Goal: Register for event/course: Register for event/course

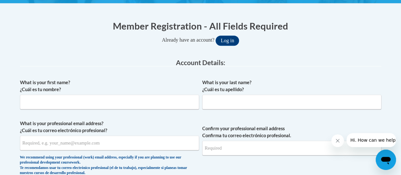
scroll to position [116, 0]
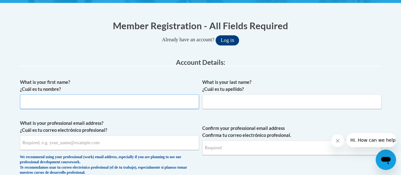
click at [122, 102] on input "What is your first name? ¿Cuál es tu nombre?" at bounding box center [109, 101] width 179 height 15
type input "Inger"
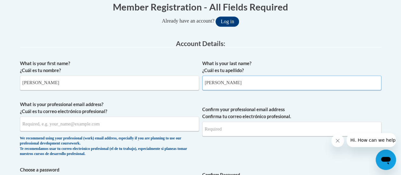
scroll to position [135, 0]
type input "Hendrickson"
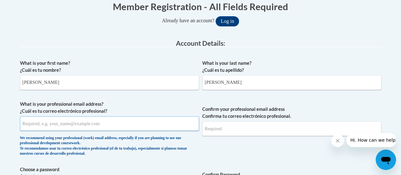
click at [35, 126] on input "What is your professional email address? ¿Cuál es tu correo electrónico profesi…" at bounding box center [109, 123] width 179 height 15
type input "inger.hendrickson@rusd.org"
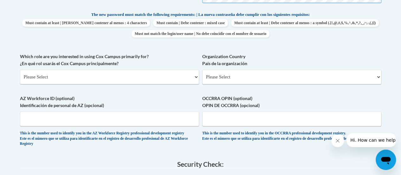
scroll to position [334, 0]
click at [49, 77] on select "Please Select College/University | Colegio/Universidad Community/Nonprofit Part…" at bounding box center [109, 76] width 179 height 15
select select "fbf2d438-af2f-41f8-98f1-81c410e29de3"
click at [20, 69] on select "Please Select College/University | Colegio/Universidad Community/Nonprofit Part…" at bounding box center [109, 76] width 179 height 15
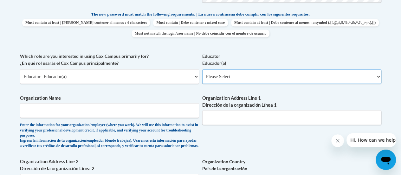
click at [231, 75] on select "Please Select Early Learning/Daycare Teacher/Family Home Care Provider | Maestr…" at bounding box center [291, 76] width 179 height 15
select select "8e40623d-54d0-45cd-9f92-5df65cd3f8cf"
click at [202, 69] on select "Please Select Early Learning/Daycare Teacher/Family Home Care Provider | Maestr…" at bounding box center [291, 76] width 179 height 15
click at [24, 110] on input "Organization Name" at bounding box center [109, 110] width 179 height 15
type input "E"
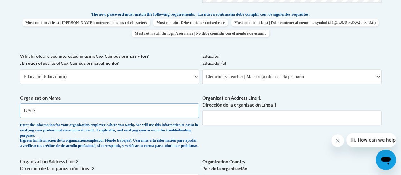
type input "RUSD"
click at [213, 119] on input "Organization Address Line 1 Dirección de la organización Línea 1" at bounding box center [291, 117] width 179 height 15
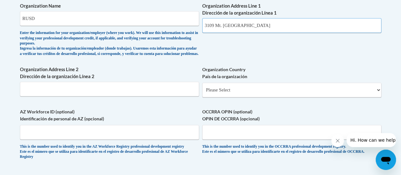
scroll to position [426, 0]
type input "3109 Mt. Pleasant St. Racine, WI 53404"
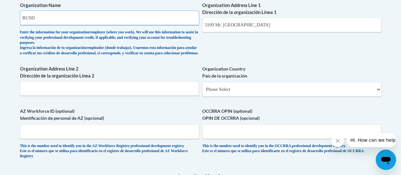
click at [36, 16] on input "RUSD" at bounding box center [109, 17] width 179 height 15
type input "Racine Unified School District"
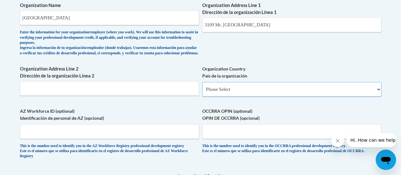
click at [242, 92] on select "Please Select United States | Estados Unidos Outside of the United States | Fue…" at bounding box center [291, 89] width 179 height 15
select select "ad49bcad-a171-4b2e-b99c-48b446064914"
click at [202, 87] on select "Please Select United States | Estados Unidos Outside of the United States | Fue…" at bounding box center [291, 89] width 179 height 15
select select
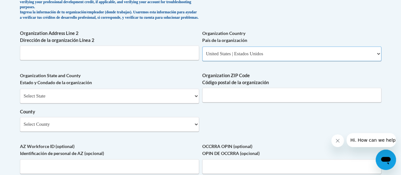
scroll to position [462, 0]
click at [194, 101] on select "Select State Alabama Alaska Arizona Arkansas California Colorado Connecticut De…" at bounding box center [109, 95] width 179 height 15
select select "Wisconsin"
click at [20, 93] on select "Select State Alabama Alaska Arizona Arkansas California Colorado Connecticut De…" at bounding box center [109, 95] width 179 height 15
click at [249, 100] on input "Organization ZIP Code Código postal de la organización" at bounding box center [291, 94] width 179 height 15
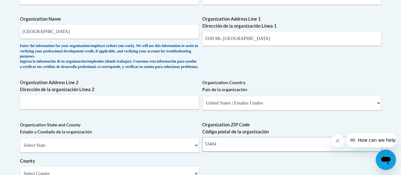
scroll to position [412, 0]
type input "53404"
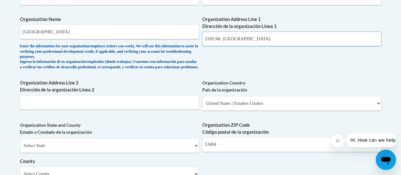
click at [287, 38] on input "3109 Mt. Pleasant St. Racine, WI 53404" at bounding box center [291, 38] width 179 height 15
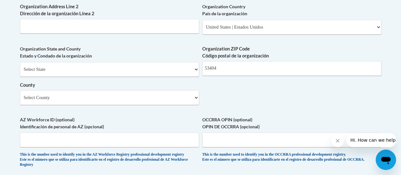
scroll to position [490, 0]
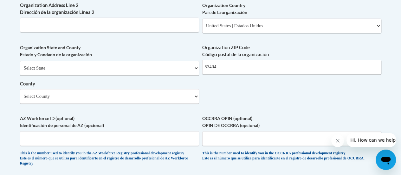
type input "3109 Mt. Pleasant St."
click at [190, 101] on select "Select County Adams Ashland Barron Bayfield Brown Buffalo Burnett Calumet Chipp…" at bounding box center [109, 96] width 179 height 15
select select "Racine"
click at [20, 94] on select "Select County Adams Ashland Barron Bayfield Brown Buffalo Burnett Calumet Chipp…" at bounding box center [109, 96] width 179 height 15
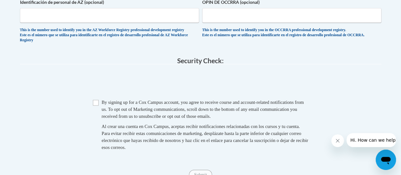
scroll to position [613, 0]
click at [96, 105] on input "Checkbox" at bounding box center [96, 103] width 6 height 6
checkbox input "true"
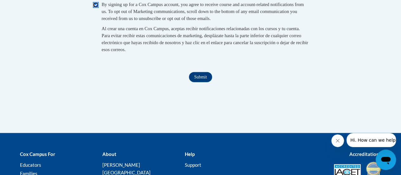
scroll to position [738, 0]
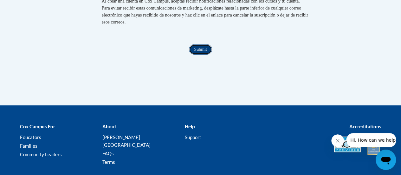
click at [200, 55] on input "Submit" at bounding box center [200, 49] width 23 height 10
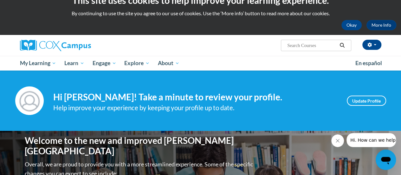
scroll to position [13, 0]
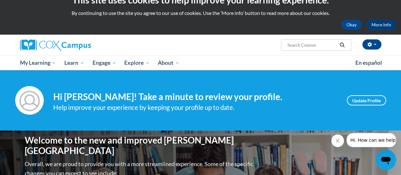
click at [338, 143] on button "Close message from company" at bounding box center [338, 140] width 13 height 13
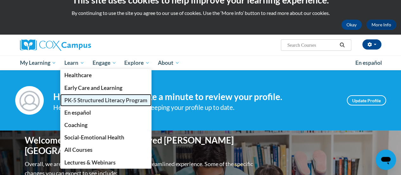
click at [71, 97] on span "PK-5 Structured Literacy Program" at bounding box center [105, 100] width 83 height 7
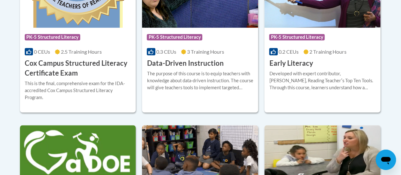
scroll to position [296, 0]
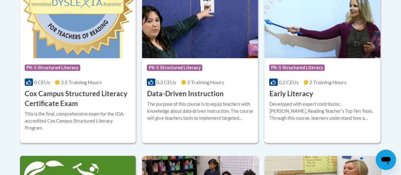
click at [297, 92] on h3 "Early Literacy" at bounding box center [291, 94] width 44 height 10
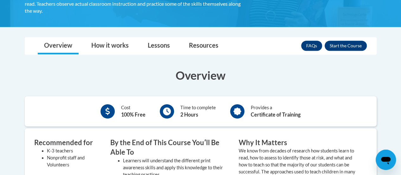
scroll to position [145, 0]
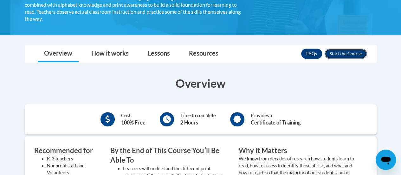
click at [343, 52] on button "Enroll" at bounding box center [346, 54] width 42 height 10
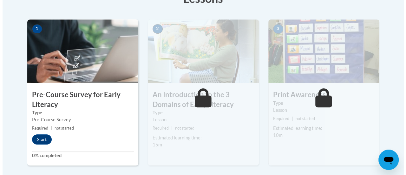
scroll to position [201, 0]
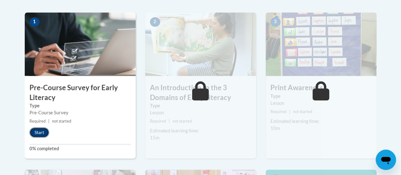
click at [41, 132] on button "Start" at bounding box center [40, 132] width 20 height 10
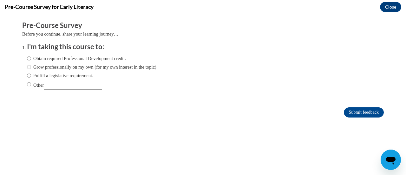
scroll to position [0, 0]
click at [27, 84] on input "Other" at bounding box center [29, 84] width 4 height 7
radio input "true"
click at [27, 76] on input "Fulfill a legislative requirement." at bounding box center [29, 75] width 4 height 7
radio input "true"
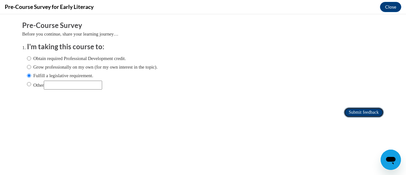
click at [348, 114] on input "Submit feedback" at bounding box center [364, 112] width 40 height 10
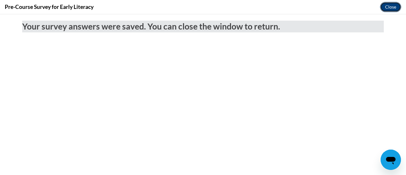
click at [392, 6] on button "Close" at bounding box center [390, 7] width 21 height 10
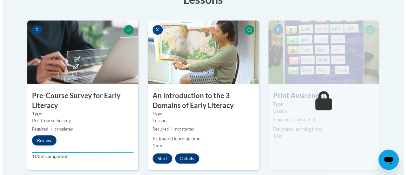
scroll to position [200, 0]
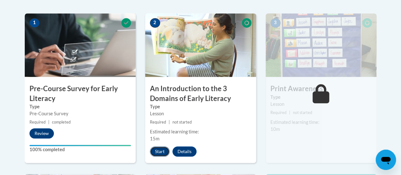
click at [156, 150] on button "Start" at bounding box center [160, 151] width 20 height 10
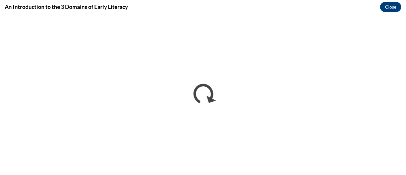
scroll to position [0, 0]
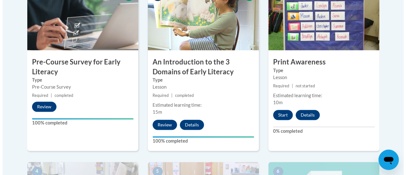
scroll to position [223, 0]
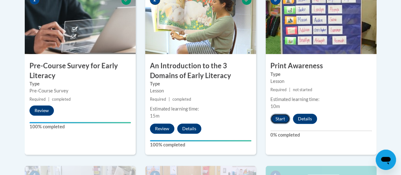
click at [277, 119] on button "Start" at bounding box center [281, 119] width 20 height 10
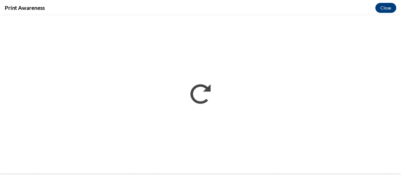
scroll to position [0, 0]
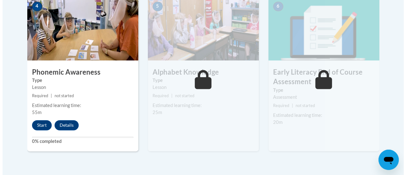
scroll to position [392, 0]
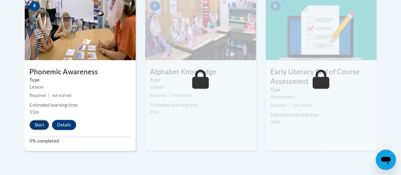
click at [36, 124] on button "Start" at bounding box center [40, 125] width 20 height 10
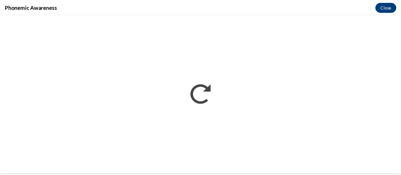
scroll to position [0, 0]
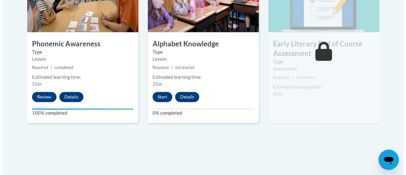
scroll to position [420, 0]
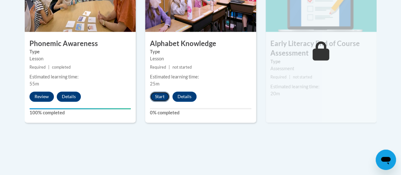
click at [160, 95] on button "Start" at bounding box center [160, 96] width 20 height 10
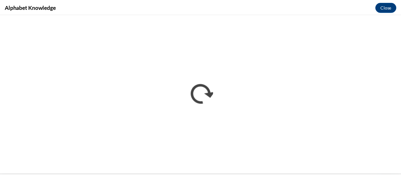
scroll to position [0, 0]
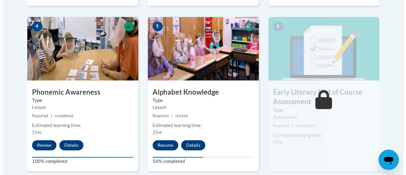
scroll to position [419, 0]
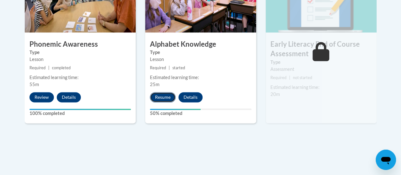
click at [157, 97] on button "Resume" at bounding box center [163, 97] width 26 height 10
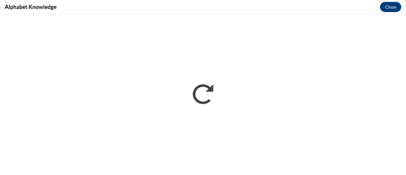
scroll to position [0, 0]
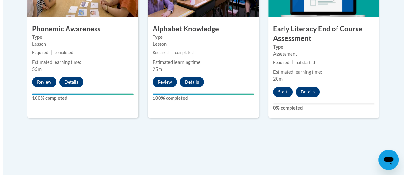
scroll to position [435, 0]
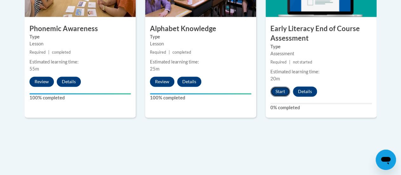
click at [279, 90] on button "Start" at bounding box center [281, 91] width 20 height 10
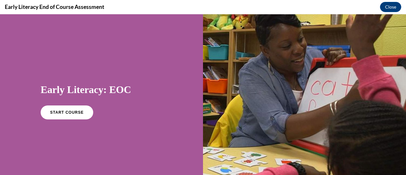
scroll to position [0, 0]
click at [67, 111] on span "START COURSE" at bounding box center [66, 112] width 35 height 5
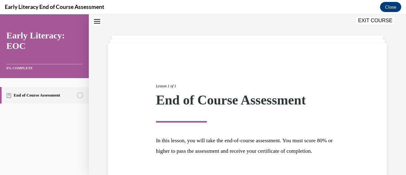
scroll to position [74, 0]
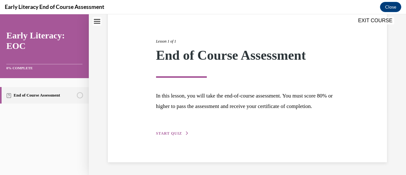
click at [176, 134] on span "START QUIZ" at bounding box center [169, 133] width 26 height 4
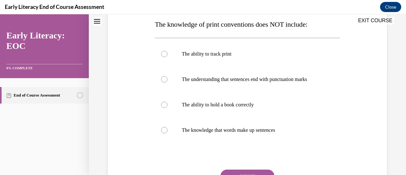
scroll to position [104, 0]
click at [164, 102] on div at bounding box center [164, 104] width 6 height 6
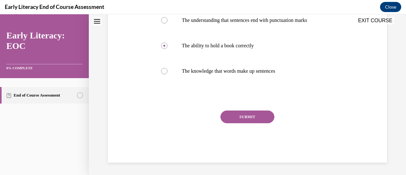
click at [242, 116] on button "SUBMIT" at bounding box center [247, 116] width 54 height 13
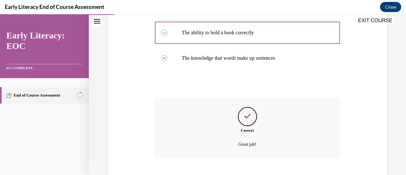
scroll to position [214, 0]
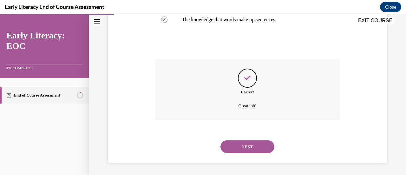
click at [245, 147] on button "NEXT" at bounding box center [247, 146] width 54 height 13
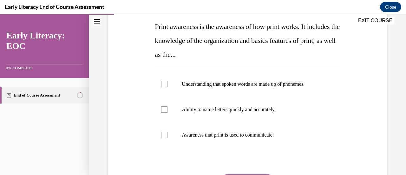
scroll to position [102, 0]
click at [167, 138] on div at bounding box center [247, 134] width 185 height 25
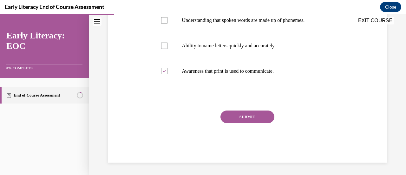
click at [247, 115] on button "SUBMIT" at bounding box center [247, 116] width 54 height 13
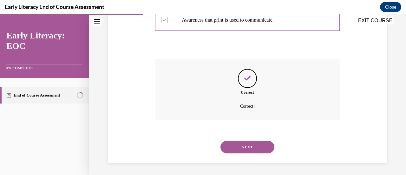
scroll to position [216, 0]
click at [246, 145] on button "NEXT" at bounding box center [247, 146] width 54 height 13
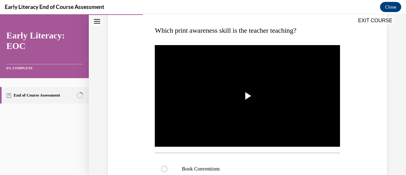
scroll to position [98, 0]
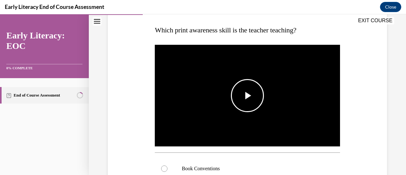
click at [247, 95] on span "Video player" at bounding box center [247, 95] width 0 height 0
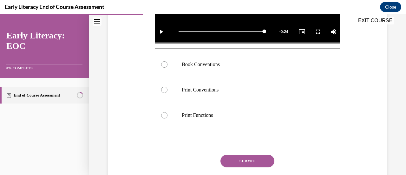
scroll to position [201, 0]
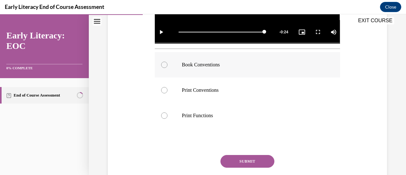
click at [164, 62] on div at bounding box center [164, 65] width 6 height 6
click at [251, 161] on button "SUBMIT" at bounding box center [247, 161] width 54 height 13
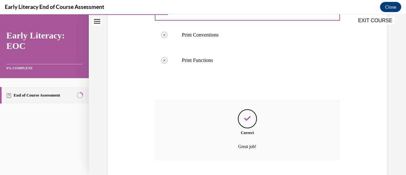
scroll to position [295, 0]
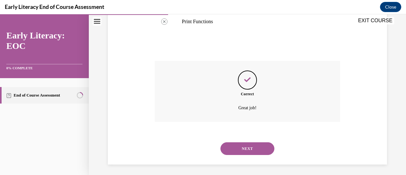
click at [247, 148] on button "NEXT" at bounding box center [247, 148] width 54 height 13
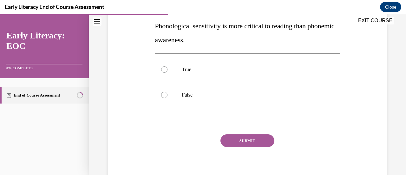
scroll to position [116, 0]
click at [167, 96] on div at bounding box center [247, 94] width 185 height 25
click at [251, 139] on button "SUBMIT" at bounding box center [247, 140] width 54 height 13
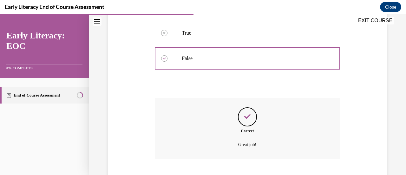
scroll to position [191, 0]
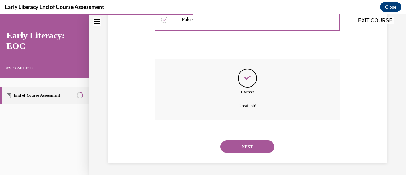
click at [249, 145] on button "NEXT" at bounding box center [247, 146] width 54 height 13
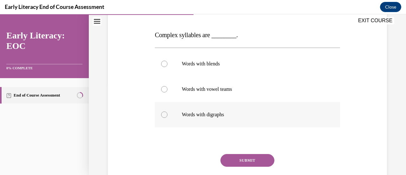
scroll to position [95, 0]
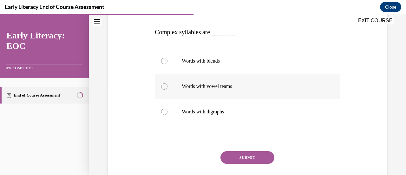
click at [163, 87] on div at bounding box center [164, 86] width 6 height 6
click at [247, 158] on button "SUBMIT" at bounding box center [247, 157] width 54 height 13
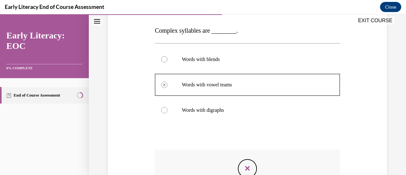
scroll to position [96, 0]
click at [162, 59] on div at bounding box center [164, 59] width 6 height 6
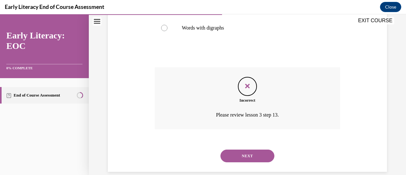
scroll to position [182, 0]
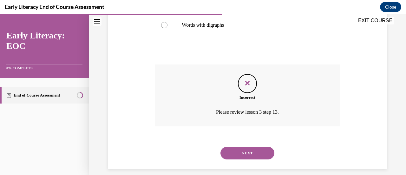
click at [247, 153] on button "NEXT" at bounding box center [247, 153] width 54 height 13
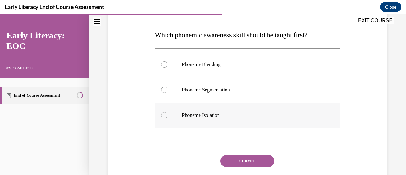
scroll to position [97, 0]
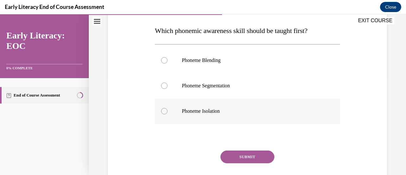
click at [161, 110] on div at bounding box center [164, 111] width 6 height 6
click at [255, 159] on button "SUBMIT" at bounding box center [247, 156] width 54 height 13
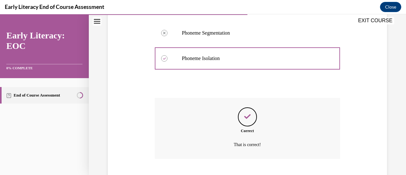
scroll to position [188, 0]
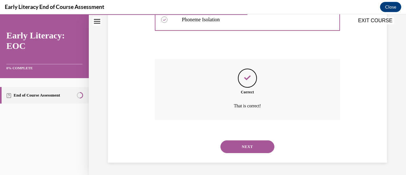
click at [245, 143] on button "NEXT" at bounding box center [247, 146] width 54 height 13
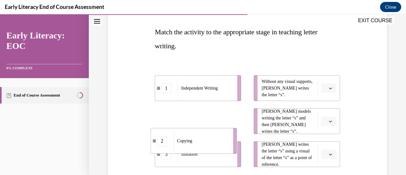
scroll to position [103, 0]
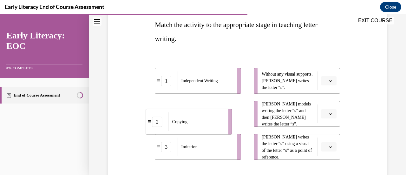
drag, startPoint x: 197, startPoint y: 79, endPoint x: 194, endPoint y: 112, distance: 33.1
click at [194, 112] on div "Copying" at bounding box center [197, 121] width 56 height 19
click at [167, 81] on div "1" at bounding box center [166, 81] width 10 height 10
click at [157, 82] on icon at bounding box center [158, 80] width 3 height 3
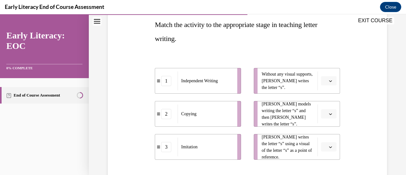
click at [157, 82] on icon at bounding box center [158, 80] width 3 height 3
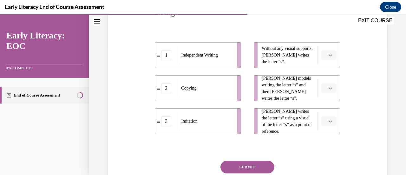
scroll to position [129, 0]
click at [324, 118] on button "button" at bounding box center [329, 121] width 16 height 10
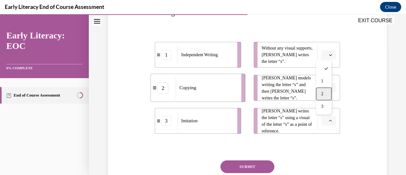
click at [325, 93] on div "2" at bounding box center [324, 94] width 16 height 13
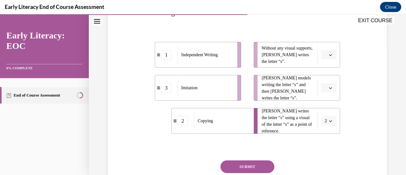
click at [329, 56] on icon "button" at bounding box center [330, 54] width 3 height 3
click at [324, 80] on div "1" at bounding box center [324, 81] width 16 height 13
click at [329, 88] on icon "button" at bounding box center [330, 87] width 3 height 3
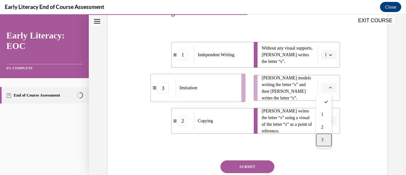
click at [320, 139] on div "3" at bounding box center [324, 140] width 16 height 13
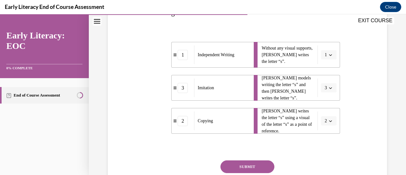
click at [240, 166] on button "SUBMIT" at bounding box center [247, 166] width 54 height 13
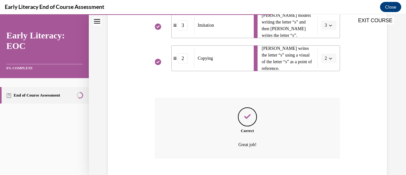
scroll to position [230, 0]
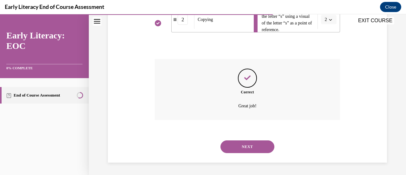
click at [246, 148] on button "NEXT" at bounding box center [247, 146] width 54 height 13
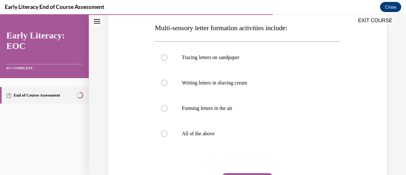
scroll to position [100, 0]
click at [164, 57] on div at bounding box center [164, 57] width 6 height 6
click at [163, 85] on div at bounding box center [164, 82] width 6 height 6
click at [164, 132] on div at bounding box center [164, 133] width 6 height 6
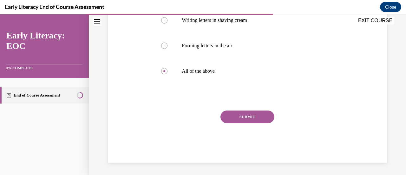
click at [251, 118] on button "SUBMIT" at bounding box center [247, 116] width 54 height 13
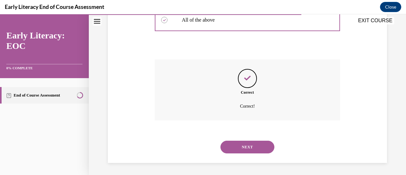
scroll to position [214, 0]
click at [245, 146] on button "NEXT" at bounding box center [247, 146] width 54 height 13
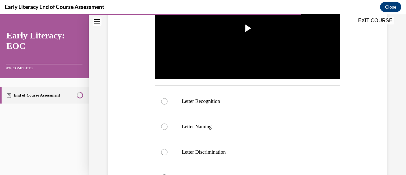
scroll to position [161, 0]
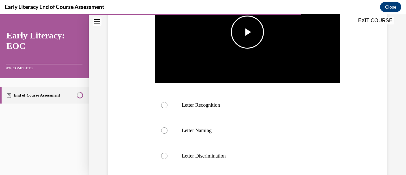
click at [247, 32] on span "Video player" at bounding box center [247, 32] width 0 height 0
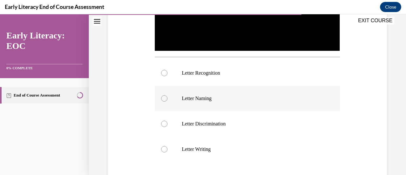
scroll to position [194, 0]
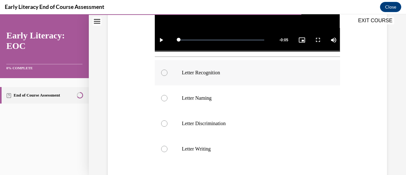
click at [165, 71] on div at bounding box center [164, 72] width 6 height 6
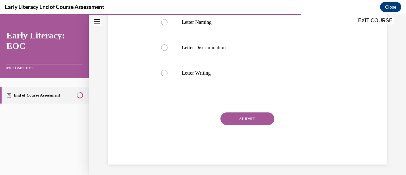
click at [245, 116] on button "SUBMIT" at bounding box center [247, 118] width 54 height 13
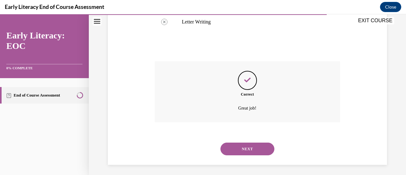
scroll to position [321, 0]
click at [247, 146] on button "NEXT" at bounding box center [247, 148] width 54 height 13
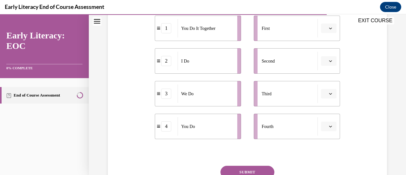
scroll to position [141, 0]
click at [329, 60] on icon "button" at bounding box center [330, 61] width 3 height 3
click at [323, 33] on li "First" at bounding box center [297, 28] width 86 height 25
click at [325, 31] on button "button" at bounding box center [329, 29] width 16 height 10
click at [324, 69] on div "2" at bounding box center [324, 68] width 16 height 13
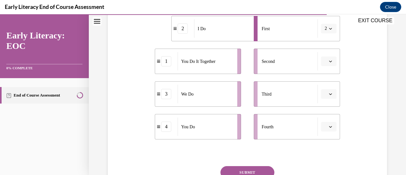
click at [329, 62] on span "button" at bounding box center [330, 61] width 4 height 4
click at [323, 110] on div "3" at bounding box center [324, 113] width 16 height 13
click at [329, 94] on icon "button" at bounding box center [330, 94] width 3 height 2
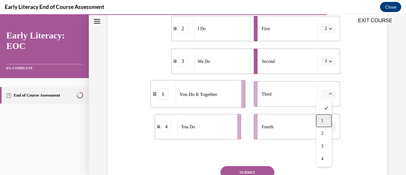
click at [324, 123] on div "1" at bounding box center [324, 120] width 16 height 13
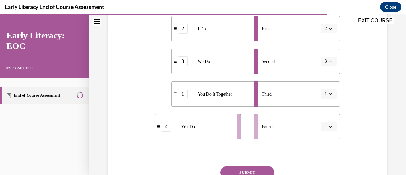
click at [328, 126] on span "button" at bounding box center [330, 126] width 4 height 4
click at [322, 110] on span "4" at bounding box center [322, 112] width 2 height 5
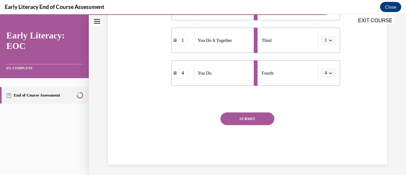
scroll to position [196, 0]
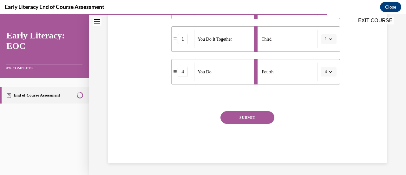
click at [242, 116] on button "SUBMIT" at bounding box center [247, 117] width 54 height 13
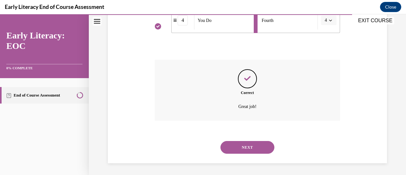
scroll to position [248, 0]
click at [249, 148] on button "NEXT" at bounding box center [247, 146] width 54 height 13
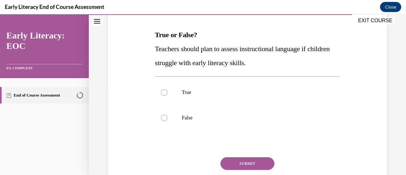
scroll to position [93, 0]
click at [166, 93] on div at bounding box center [164, 92] width 6 height 6
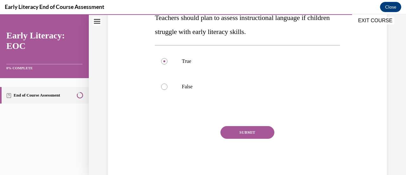
scroll to position [124, 0]
click at [244, 130] on button "SUBMIT" at bounding box center [247, 132] width 54 height 13
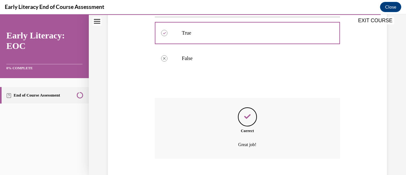
scroll to position [191, 0]
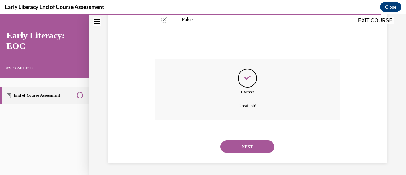
click at [249, 146] on button "NEXT" at bounding box center [247, 146] width 54 height 13
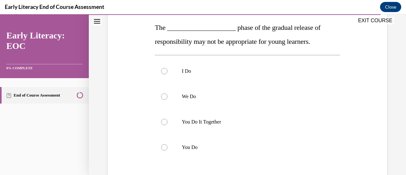
scroll to position [107, 0]
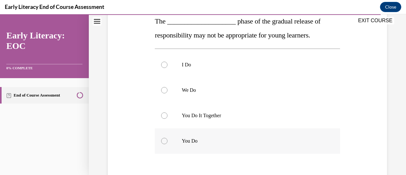
click at [164, 142] on div at bounding box center [164, 141] width 6 height 6
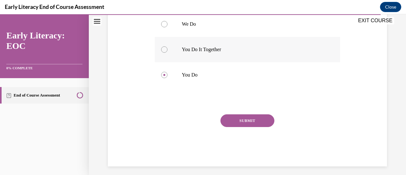
scroll to position [176, 0]
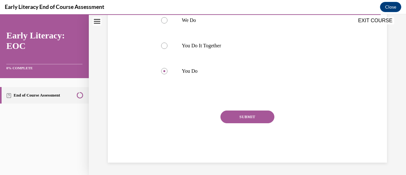
click at [247, 115] on button "SUBMIT" at bounding box center [247, 116] width 54 height 13
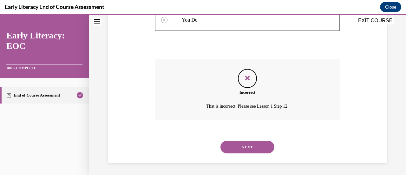
scroll to position [228, 0]
click at [247, 143] on button "NEXT" at bounding box center [247, 146] width 54 height 13
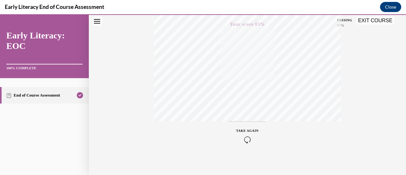
scroll to position [164, 0]
click at [371, 22] on button "EXIT COURSE" at bounding box center [375, 21] width 38 height 8
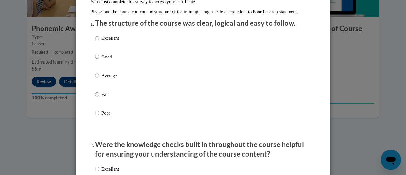
scroll to position [71, 0]
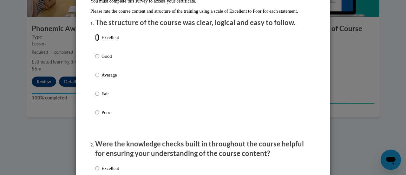
click at [96, 41] on input "Excellent" at bounding box center [97, 37] width 4 height 7
radio input "true"
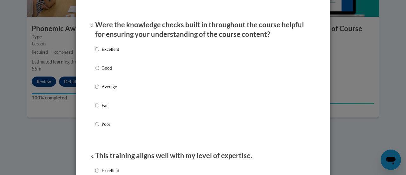
scroll to position [190, 0]
click at [95, 71] on input "Good" at bounding box center [97, 67] width 4 height 7
radio input "true"
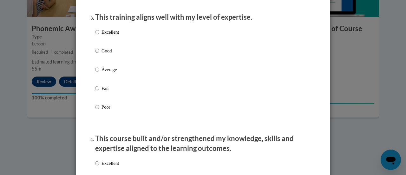
scroll to position [328, 0]
click at [95, 54] on input "Good" at bounding box center [97, 50] width 4 height 7
radio input "true"
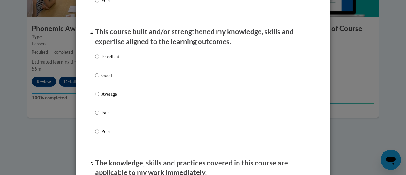
scroll to position [438, 0]
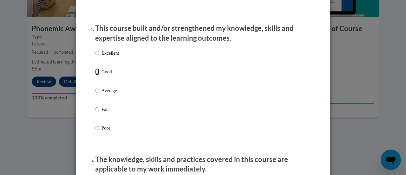
click at [95, 75] on input "Good" at bounding box center [97, 71] width 4 height 7
radio input "true"
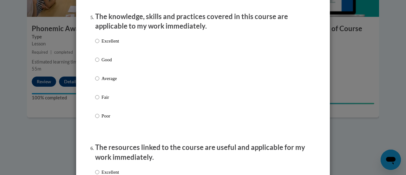
scroll to position [581, 0]
click at [96, 82] on input "Average" at bounding box center [97, 78] width 4 height 7
radio input "true"
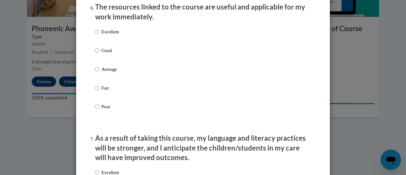
scroll to position [721, 0]
click at [95, 35] on input "Excellent" at bounding box center [97, 31] width 4 height 7
radio input "true"
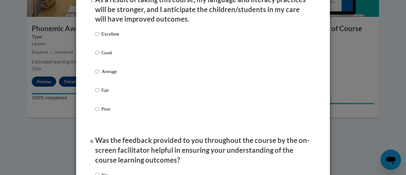
scroll to position [860, 0]
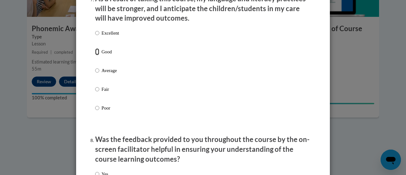
click at [95, 55] on input "Good" at bounding box center [97, 51] width 4 height 7
radio input "true"
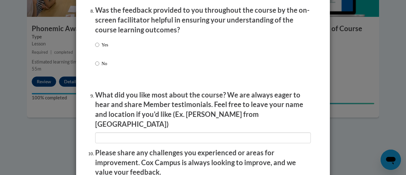
scroll to position [990, 0]
click at [95, 48] on input "Yes" at bounding box center [97, 44] width 4 height 7
radio input "true"
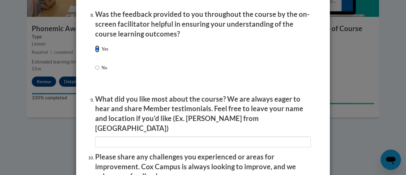
scroll to position [985, 0]
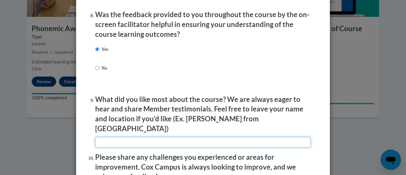
click at [156, 137] on input "textbox" at bounding box center [203, 142] width 216 height 11
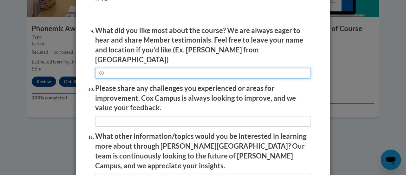
scroll to position [1054, 0]
type input "00"
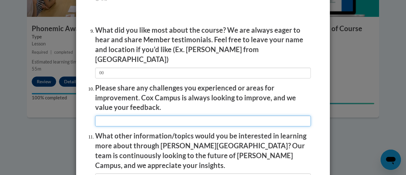
click at [151, 118] on input "textbox" at bounding box center [203, 120] width 216 height 11
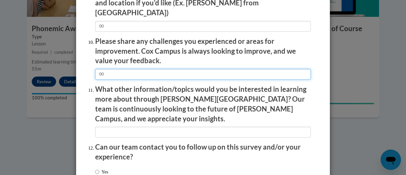
scroll to position [1102, 0]
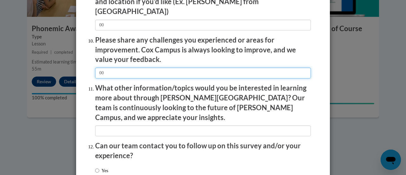
type input "00"
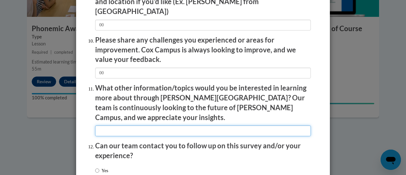
click at [154, 125] on input "textbox" at bounding box center [203, 130] width 216 height 11
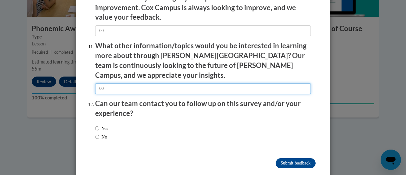
type input "00"
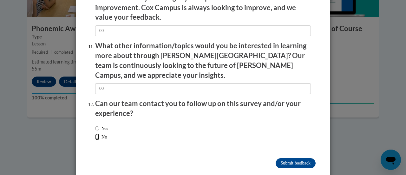
click at [96, 133] on input "No" at bounding box center [97, 136] width 4 height 7
radio input "true"
click at [291, 158] on input "Submit feedback" at bounding box center [296, 163] width 40 height 10
click at [291, 158] on input "Submitting" at bounding box center [296, 163] width 40 height 10
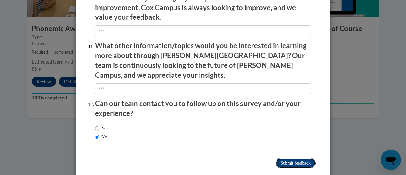
click at [291, 158] on input "Submitting" at bounding box center [296, 163] width 40 height 10
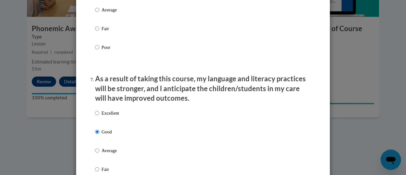
scroll to position [604, 0]
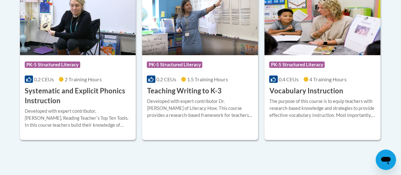
scroll to position [785, 0]
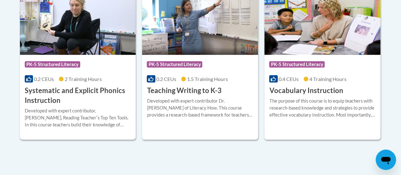
click at [49, 35] on img at bounding box center [78, 22] width 116 height 65
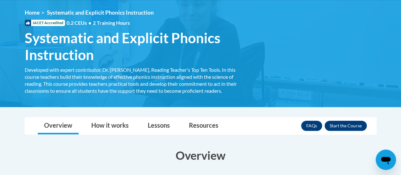
scroll to position [83, 0]
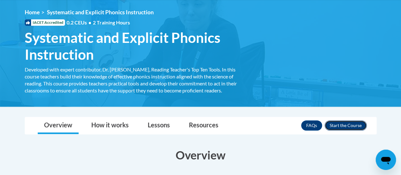
click at [342, 124] on button "Enroll" at bounding box center [346, 125] width 42 height 10
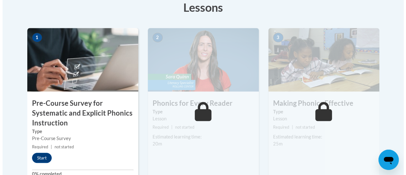
scroll to position [200, 0]
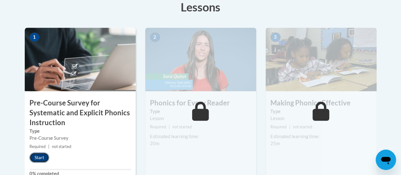
click at [40, 155] on button "Start" at bounding box center [40, 157] width 20 height 10
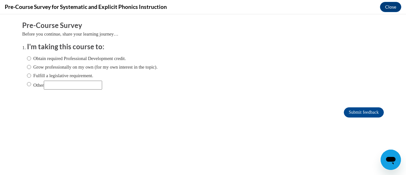
scroll to position [0, 0]
click at [27, 77] on label "Fulfill a legislative requirement." at bounding box center [60, 75] width 66 height 7
click at [27, 77] on input "Fulfill a legislative requirement." at bounding box center [29, 75] width 4 height 7
radio input "true"
click at [358, 114] on input "Submit feedback" at bounding box center [364, 112] width 40 height 10
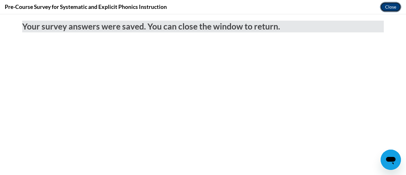
click at [387, 9] on button "Close" at bounding box center [390, 7] width 21 height 10
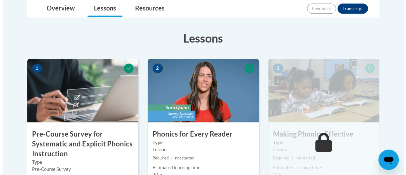
scroll to position [213, 0]
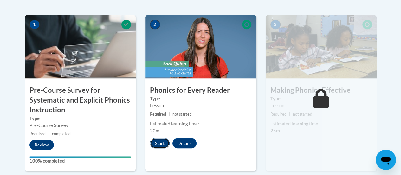
click at [155, 143] on button "Start" at bounding box center [160, 143] width 20 height 10
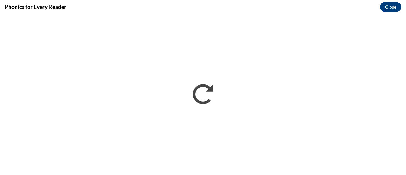
scroll to position [0, 0]
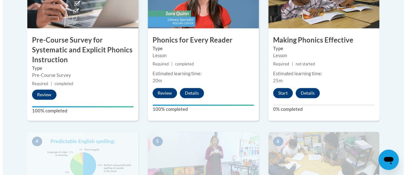
scroll to position [263, 0]
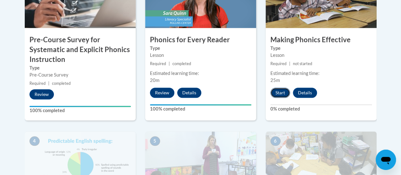
click at [280, 93] on button "Start" at bounding box center [281, 93] width 20 height 10
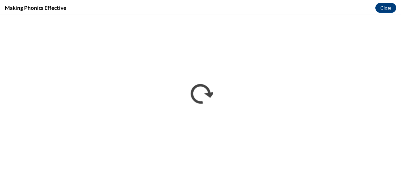
scroll to position [0, 0]
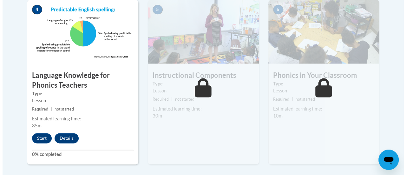
scroll to position [395, 0]
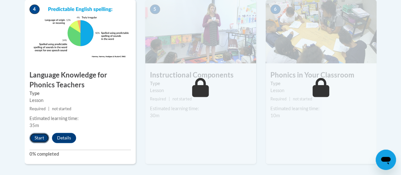
click at [36, 137] on button "Start" at bounding box center [40, 138] width 20 height 10
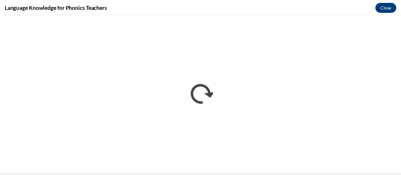
scroll to position [0, 0]
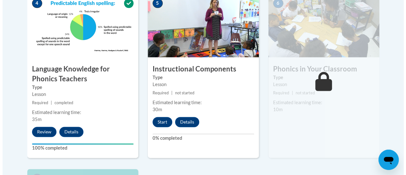
scroll to position [401, 0]
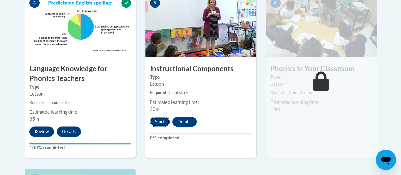
click at [159, 120] on button "Start" at bounding box center [160, 121] width 20 height 10
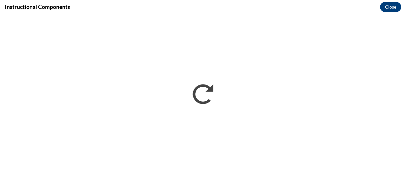
scroll to position [0, 0]
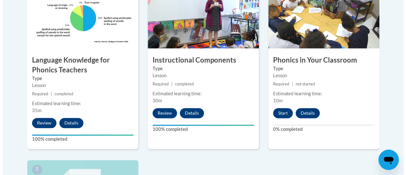
scroll to position [410, 0]
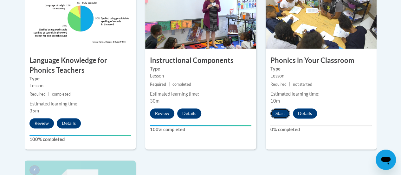
click at [279, 111] on button "Start" at bounding box center [281, 113] width 20 height 10
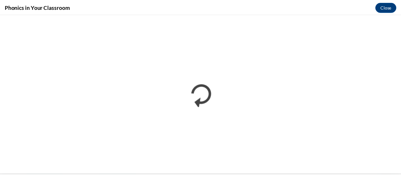
scroll to position [0, 0]
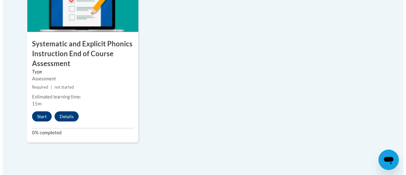
scroll to position [602, 0]
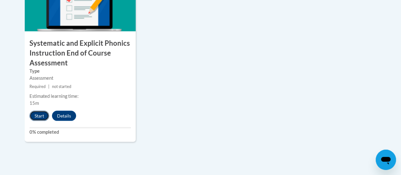
click at [36, 114] on button "Start" at bounding box center [40, 116] width 20 height 10
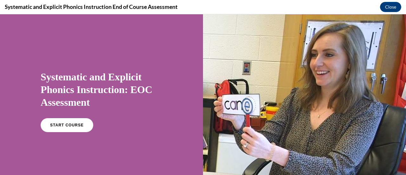
scroll to position [0, 0]
click at [59, 125] on span "START COURSE" at bounding box center [66, 125] width 35 height 5
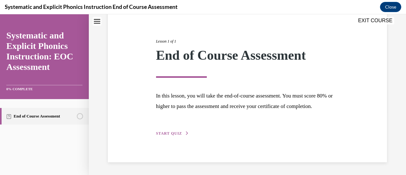
scroll to position [74, 0]
click at [166, 133] on span "START QUIZ" at bounding box center [169, 133] width 26 height 4
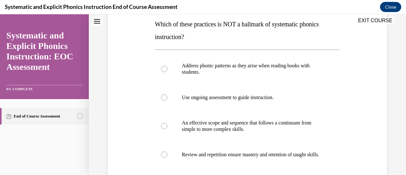
scroll to position [104, 0]
drag, startPoint x: 154, startPoint y: 22, endPoint x: 174, endPoint y: 23, distance: 20.0
click at [174, 23] on div "EXIT COURSE" at bounding box center [244, 21] width 311 height 14
click at [154, 22] on div "EXIT COURSE" at bounding box center [244, 21] width 311 height 14
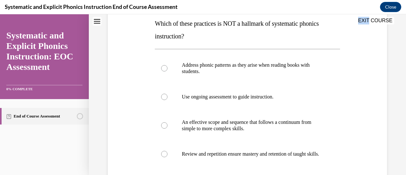
drag, startPoint x: 154, startPoint y: 22, endPoint x: 184, endPoint y: 27, distance: 30.2
click at [184, 27] on div "EXIT COURSE" at bounding box center [244, 21] width 311 height 14
click at [190, 35] on p "Which of these practices is NOT a hallmark of systematic phonics instruction?" at bounding box center [247, 29] width 185 height 25
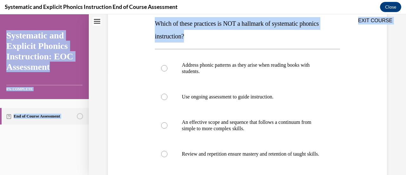
drag, startPoint x: 187, startPoint y: 36, endPoint x: 151, endPoint y: 26, distance: 37.9
click at [151, 26] on div "EXIT COURSE Systematic and Explicit Phonics Instruction: EOC Assessment 0% COMP…" at bounding box center [203, 94] width 406 height 161
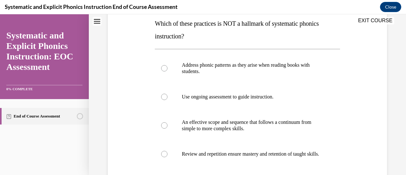
click at [152, 26] on div "EXIT COURSE" at bounding box center [244, 21] width 311 height 14
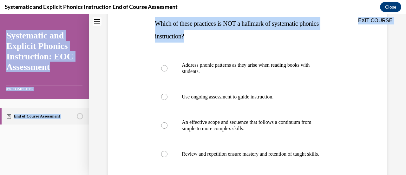
drag, startPoint x: 186, startPoint y: 36, endPoint x: 162, endPoint y: 24, distance: 26.7
click at [162, 24] on div "EXIT COURSE Systematic and Explicit Phonics Instruction: EOC Assessment 0% COMP…" at bounding box center [203, 94] width 406 height 161
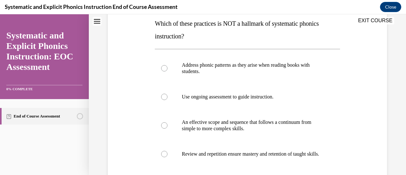
click at [162, 24] on div "EXIT COURSE" at bounding box center [244, 21] width 311 height 14
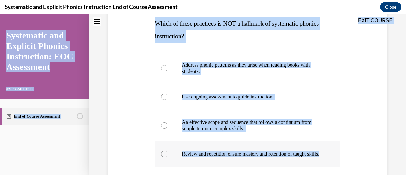
drag, startPoint x: 154, startPoint y: 22, endPoint x: 284, endPoint y: 161, distance: 190.6
click at [284, 161] on div "EXIT COURSE Systematic and Explicit Phonics Instruction: EOC Assessment 0% COMP…" at bounding box center [203, 94] width 406 height 161
copy div "EXIT COURSE Systematic and Explicit Phonics Instruction: EOC Assessment 0% COMP…"
click at [145, 82] on div "Question 01/10 Which of these practices is NOT a hallmark of systematic phonics…" at bounding box center [247, 105] width 282 height 280
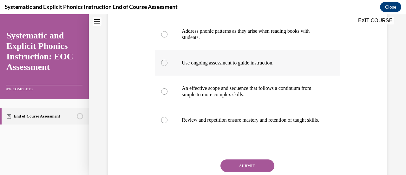
scroll to position [140, 0]
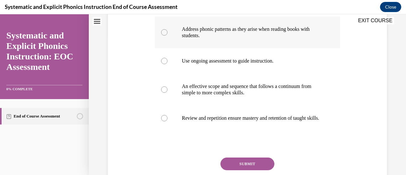
click at [164, 34] on div at bounding box center [164, 32] width 6 height 6
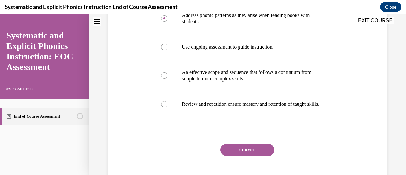
click at [252, 152] on button "SUBMIT" at bounding box center [247, 149] width 54 height 13
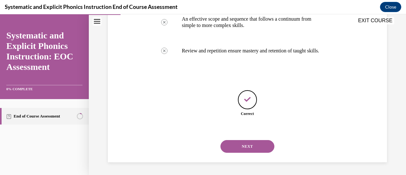
scroll to position [213, 0]
click at [247, 148] on button "NEXT" at bounding box center [247, 146] width 54 height 13
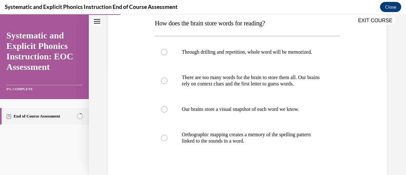
scroll to position [104, 0]
click at [162, 138] on div at bounding box center [164, 137] width 6 height 6
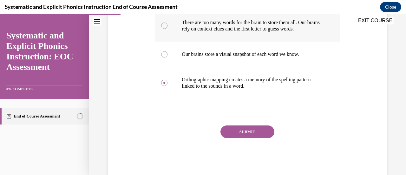
scroll to position [160, 0]
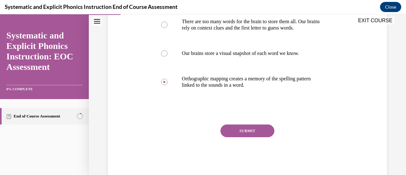
click at [234, 129] on button "SUBMIT" at bounding box center [247, 130] width 54 height 13
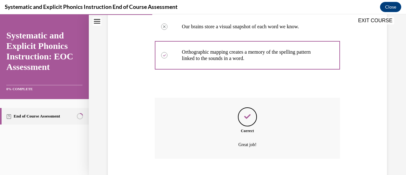
scroll to position [225, 0]
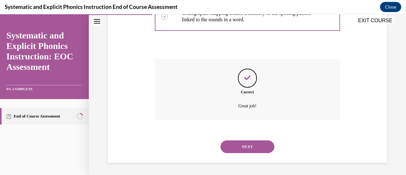
click at [244, 145] on button "NEXT" at bounding box center [247, 146] width 54 height 13
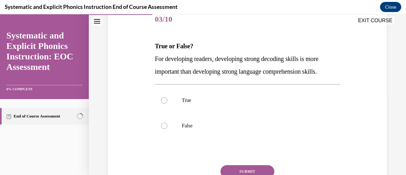
scroll to position [82, 0]
drag, startPoint x: 152, startPoint y: 58, endPoint x: 159, endPoint y: 57, distance: 7.0
click at [154, 58] on div "Question 03/10 True or False? For developing readers, developing strong decodin…" at bounding box center [247, 107] width 188 height 220
click at [175, 55] on span "For developing readers, developing strong decoding skills is more important tha…" at bounding box center [236, 65] width 163 height 20
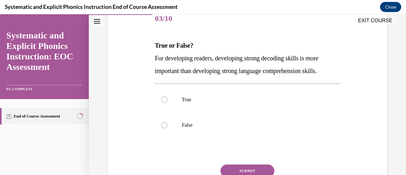
click at [151, 56] on div "Question 03/10 True or False? For developing readers, developing strong decodin…" at bounding box center [247, 101] width 282 height 229
drag, startPoint x: 154, startPoint y: 43, endPoint x: 191, endPoint y: 49, distance: 36.9
click at [191, 49] on strong "True or False?" at bounding box center [174, 45] width 38 height 7
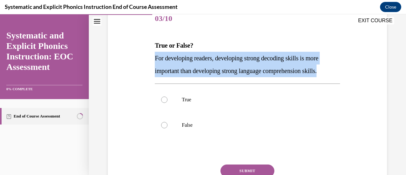
drag, startPoint x: 192, startPoint y: 49, endPoint x: 331, endPoint y: 71, distance: 140.8
click at [331, 71] on div "True or False? For developing readers, developing strong decoding skills is mor…" at bounding box center [247, 58] width 185 height 38
copy div "For developing readers, developing strong decoding skills is more important tha…"
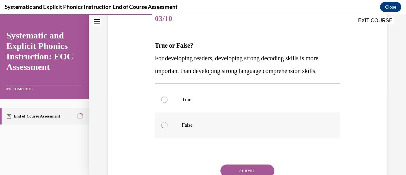
click at [166, 126] on div at bounding box center [164, 125] width 6 height 6
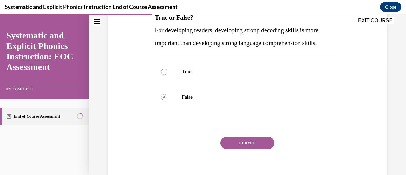
scroll to position [110, 0]
click at [244, 141] on button "SUBMIT" at bounding box center [247, 142] width 54 height 13
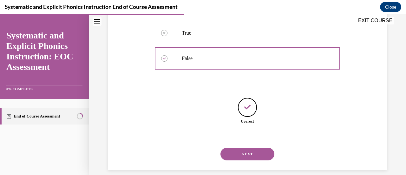
scroll to position [156, 0]
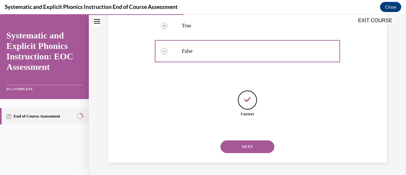
click at [244, 144] on button "NEXT" at bounding box center [247, 146] width 54 height 13
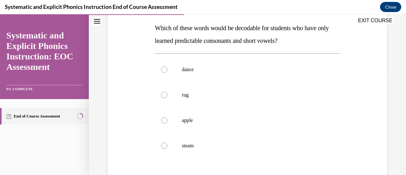
scroll to position [100, 0]
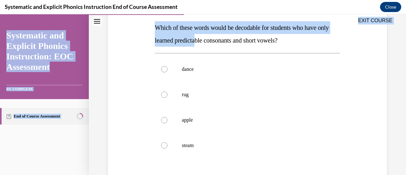
drag, startPoint x: 154, startPoint y: 26, endPoint x: 212, endPoint y: 37, distance: 58.4
click at [212, 37] on div "EXIT COURSE Systematic and Explicit Phonics Instruction: EOC Assessment 0% COMP…" at bounding box center [203, 94] width 406 height 161
drag, startPoint x: 303, startPoint y: 47, endPoint x: 301, endPoint y: 40, distance: 7.6
click at [301, 40] on div "Question 04/10 Which of these words would be decodable for students who have on…" at bounding box center [247, 113] width 185 height 248
click at [302, 41] on p "Which of these words would be decodable for students who have only learned pred…" at bounding box center [247, 33] width 185 height 25
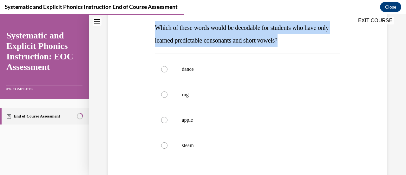
drag, startPoint x: 302, startPoint y: 41, endPoint x: 156, endPoint y: 29, distance: 147.1
click at [156, 29] on p "Which of these words would be decodable for students who have only learned pred…" at bounding box center [247, 33] width 185 height 25
copy span "Which of these words would be decodable for students who have only learned pred…"
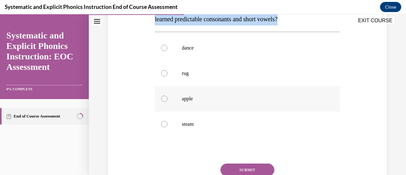
scroll to position [121, 0]
click at [170, 76] on div at bounding box center [247, 72] width 185 height 25
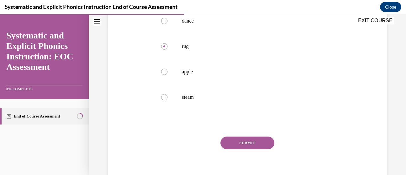
click at [243, 142] on button "SUBMIT" at bounding box center [247, 142] width 54 height 13
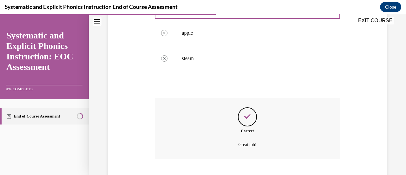
scroll to position [225, 0]
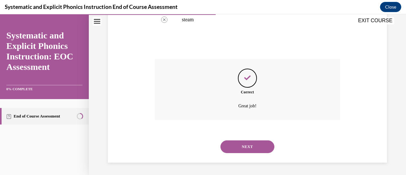
click at [244, 146] on button "NEXT" at bounding box center [247, 146] width 54 height 13
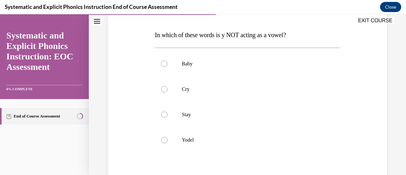
scroll to position [93, 0]
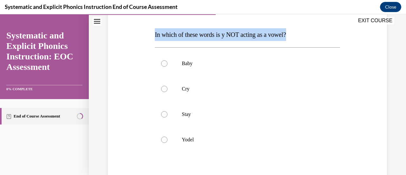
drag, startPoint x: 290, startPoint y: 34, endPoint x: 154, endPoint y: 36, distance: 136.4
click at [154, 36] on div "Question 05/10 In which of these words is y NOT acting as a vowel? Baby Cry Sta…" at bounding box center [247, 108] width 188 height 245
copy span "In which of these words is y NOT acting as a vowel?"
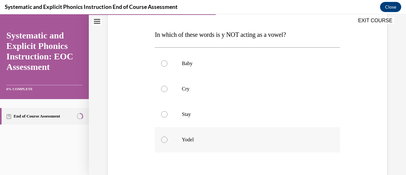
click at [165, 142] on div at bounding box center [164, 139] width 6 height 6
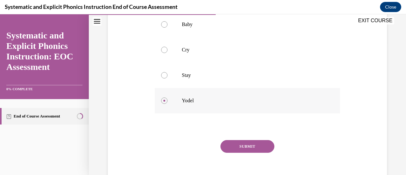
scroll to position [133, 0]
click at [253, 147] on button "SUBMIT" at bounding box center [247, 144] width 54 height 13
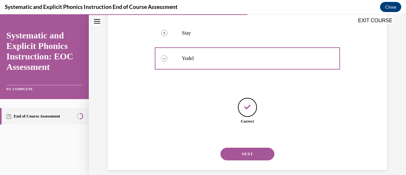
scroll to position [181, 0]
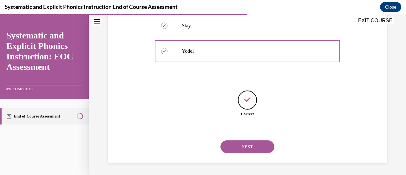
click at [246, 147] on button "NEXT" at bounding box center [247, 146] width 54 height 13
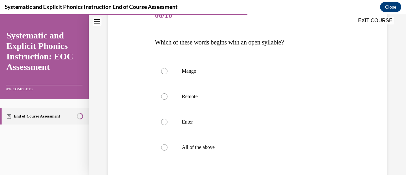
scroll to position [85, 0]
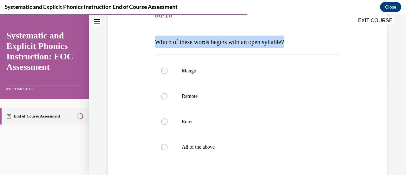
drag, startPoint x: 293, startPoint y: 40, endPoint x: 151, endPoint y: 43, distance: 142.2
click at [151, 43] on div "Question 06/10 Which of these words begins with an open syllable? Mango Remote …" at bounding box center [247, 111] width 282 height 254
copy span "Which of these words begins with an open syllable?"
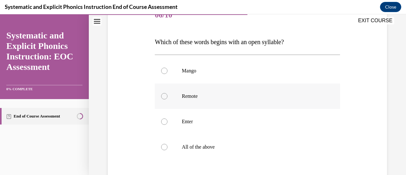
click at [162, 94] on div at bounding box center [164, 96] width 6 height 6
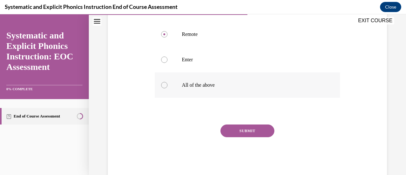
scroll to position [161, 0]
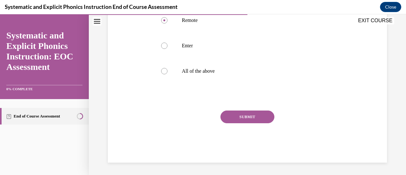
click at [245, 117] on button "SUBMIT" at bounding box center [247, 116] width 54 height 13
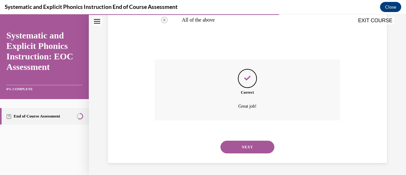
scroll to position [213, 0]
click at [243, 147] on button "NEXT" at bounding box center [247, 146] width 54 height 13
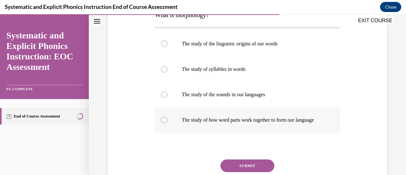
scroll to position [90, 0]
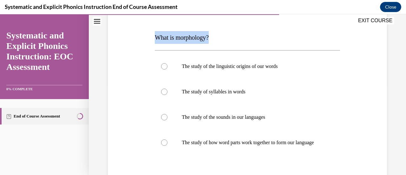
drag, startPoint x: 213, startPoint y: 36, endPoint x: 145, endPoint y: 40, distance: 67.7
click at [145, 40] on div "Question 07/10 What is morphology? The study of the linguistic origins of our w…" at bounding box center [247, 106] width 282 height 254
copy span "What is morphology?"
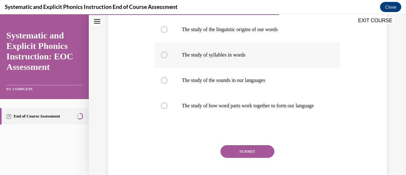
scroll to position [131, 0]
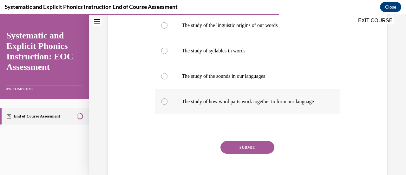
click at [166, 105] on div at bounding box center [164, 101] width 6 height 6
click at [239, 153] on button "SUBMIT" at bounding box center [247, 147] width 54 height 13
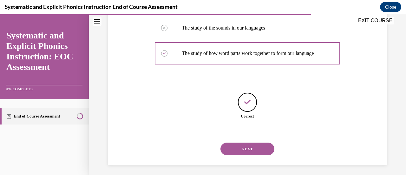
scroll to position [187, 0]
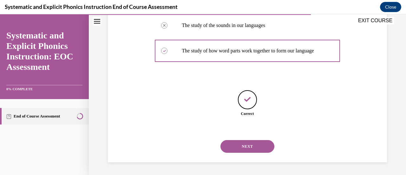
click at [243, 144] on button "NEXT" at bounding box center [247, 146] width 54 height 13
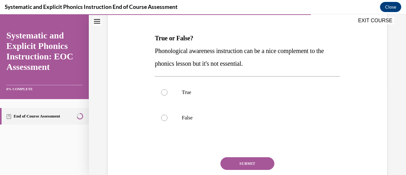
scroll to position [90, 0]
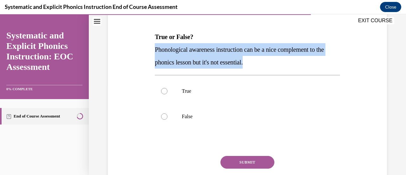
drag, startPoint x: 154, startPoint y: 50, endPoint x: 261, endPoint y: 61, distance: 107.8
click at [261, 61] on p "Phonological awareness instruction can be a nice complement to the phonics less…" at bounding box center [247, 55] width 185 height 25
copy span "Phonological awareness instruction can be a nice complement to the phonics less…"
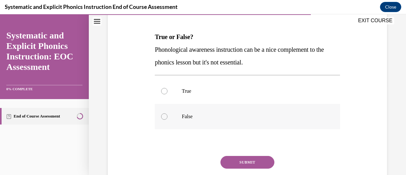
click at [163, 117] on div at bounding box center [164, 116] width 6 height 6
click at [239, 160] on button "SUBMIT" at bounding box center [247, 162] width 54 height 13
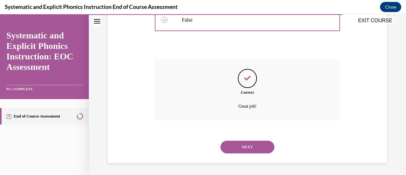
scroll to position [187, 0]
click at [243, 145] on button "NEXT" at bounding box center [247, 146] width 54 height 13
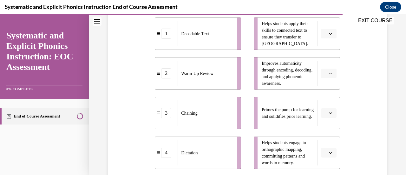
scroll to position [150, 0]
click at [329, 72] on button "button" at bounding box center [329, 74] width 16 height 10
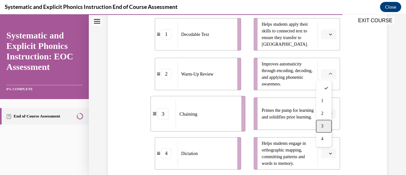
click at [324, 127] on div "3" at bounding box center [324, 126] width 16 height 13
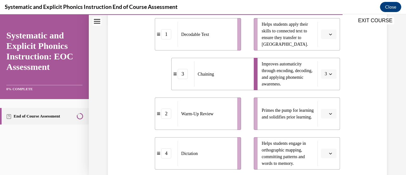
click at [328, 115] on span "button" at bounding box center [330, 113] width 4 height 4
click at [326, 76] on div "2" at bounding box center [324, 74] width 16 height 13
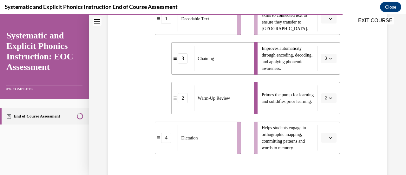
scroll to position [168, 0]
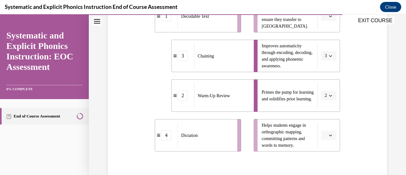
click at [328, 133] on span "button" at bounding box center [330, 135] width 4 height 4
click at [322, 83] on span "1" at bounding box center [322, 82] width 2 height 5
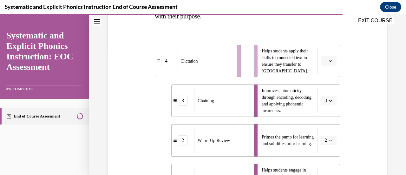
scroll to position [123, 0]
click at [329, 62] on icon "button" at bounding box center [330, 61] width 3 height 3
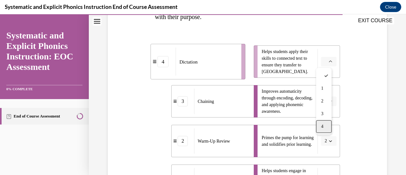
click at [325, 125] on div "4" at bounding box center [324, 126] width 16 height 13
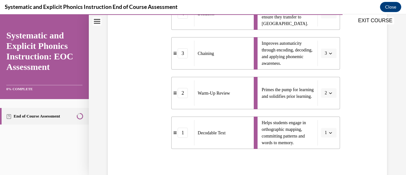
scroll to position [171, 0]
click at [141, 87] on div "Question 09/10 Match these instructional components from an effective phonics l…" at bounding box center [247, 62] width 282 height 329
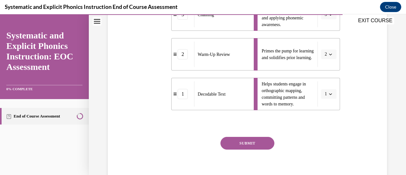
scroll to position [211, 0]
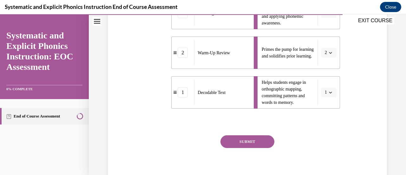
click at [251, 139] on button "SUBMIT" at bounding box center [247, 141] width 54 height 13
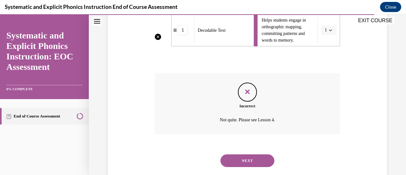
scroll to position [184, 0]
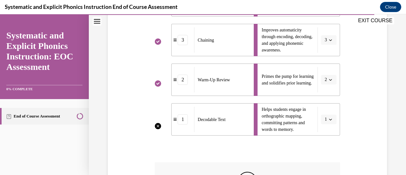
click at [329, 120] on li "Helps students engage in orthographic mapping, committing patterns and words to…" at bounding box center [297, 119] width 86 height 32
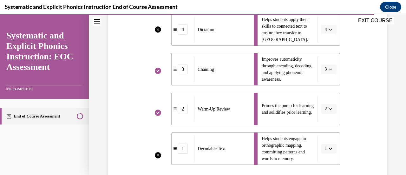
scroll to position [287, 0]
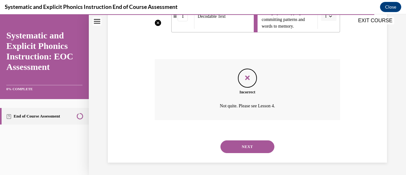
click at [248, 144] on button "NEXT" at bounding box center [247, 146] width 54 height 13
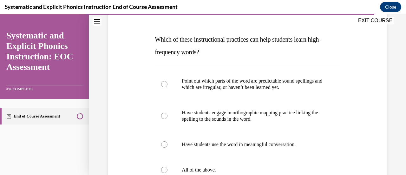
scroll to position [88, 0]
drag, startPoint x: 203, startPoint y: 53, endPoint x: 159, endPoint y: 60, distance: 45.0
click at [159, 60] on div "Question 10/10 Which of these instructional practices can help students learn h…" at bounding box center [247, 130] width 185 height 261
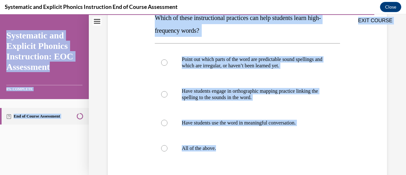
drag, startPoint x: 220, startPoint y: 148, endPoint x: 166, endPoint y: 19, distance: 139.9
click at [166, 19] on div "EXIT COURSE Systematic and Explicit Phonics Instruction: EOC Assessment 0% COMP…" at bounding box center [203, 94] width 406 height 161
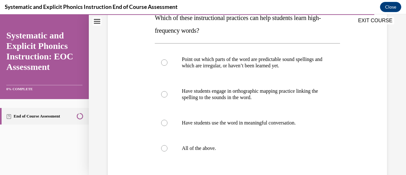
drag, startPoint x: 166, startPoint y: 19, endPoint x: 149, endPoint y: 43, distance: 29.1
click at [149, 43] on div "Question 10/10 Which of these instructional practices can help students learn h…" at bounding box center [247, 100] width 282 height 280
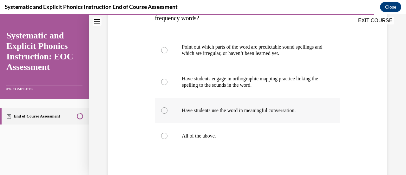
scroll to position [122, 0]
click at [96, 24] on button "Close navigation menu" at bounding box center [97, 21] width 9 height 9
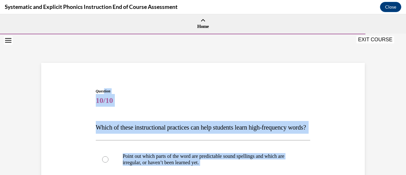
scroll to position [0, 0]
drag, startPoint x: 157, startPoint y: 135, endPoint x: 92, endPoint y: 116, distance: 68.0
copy div "Which of these instructional practices can help students learn high-frequency w…"
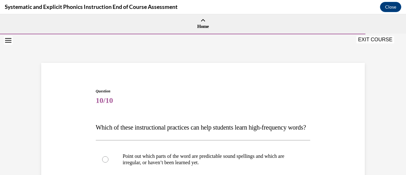
scroll to position [187, 0]
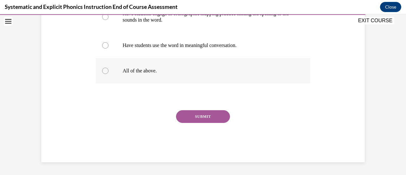
click at [102, 71] on div at bounding box center [105, 71] width 6 height 6
click at [201, 117] on button "SUBMIT" at bounding box center [203, 116] width 54 height 13
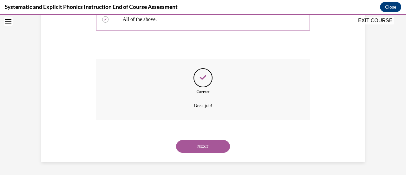
scroll to position [238, 0]
click at [201, 143] on button "NEXT" at bounding box center [203, 146] width 54 height 13
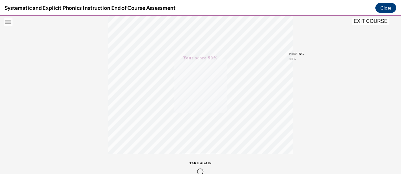
scroll to position [115, 0]
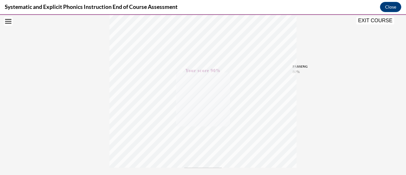
click at [372, 19] on button "EXIT COURSE" at bounding box center [375, 21] width 38 height 8
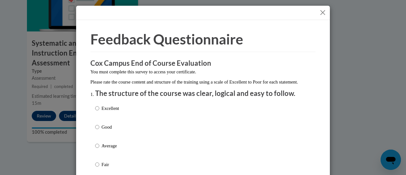
click at [321, 10] on button "Close" at bounding box center [323, 13] width 8 height 8
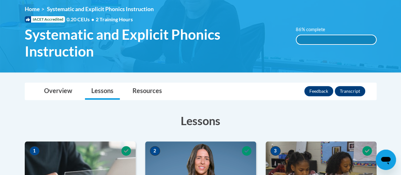
scroll to position [89, 0]
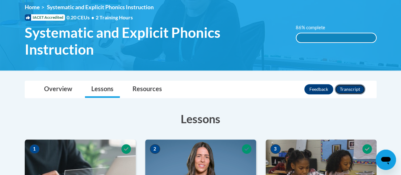
click at [355, 87] on button "Transcript" at bounding box center [350, 89] width 30 height 10
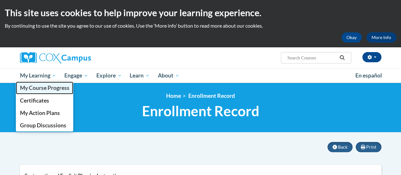
click at [28, 87] on span "My Course Progress" at bounding box center [44, 87] width 49 height 7
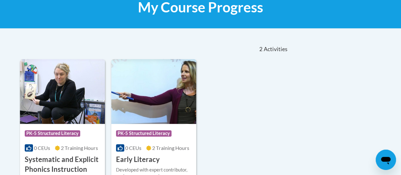
scroll to position [105, 0]
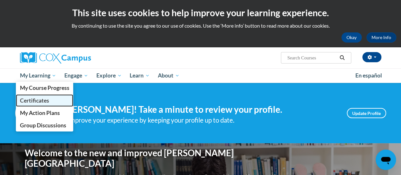
click at [40, 101] on span "Certificates" at bounding box center [34, 100] width 29 height 7
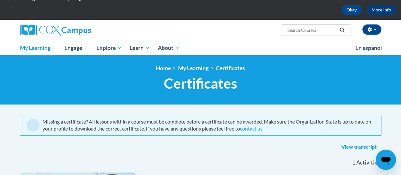
scroll to position [28, 0]
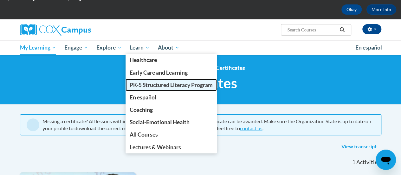
click at [151, 88] on link "PK-5 Structured Literacy Program" at bounding box center [171, 85] width 91 height 12
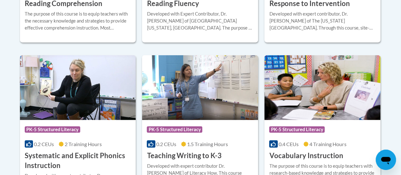
scroll to position [757, 0]
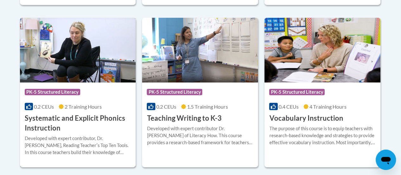
click at [43, 123] on h3 "Systematic and Explicit Phonics Instruction" at bounding box center [78, 123] width 107 height 20
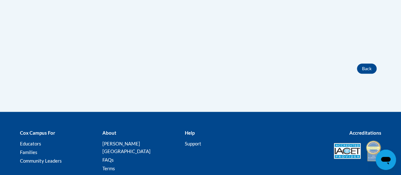
scroll to position [277, 0]
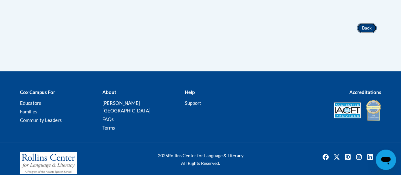
click at [366, 28] on button "Back" at bounding box center [367, 28] width 20 height 10
